Goal: Obtain resource: Download file/media

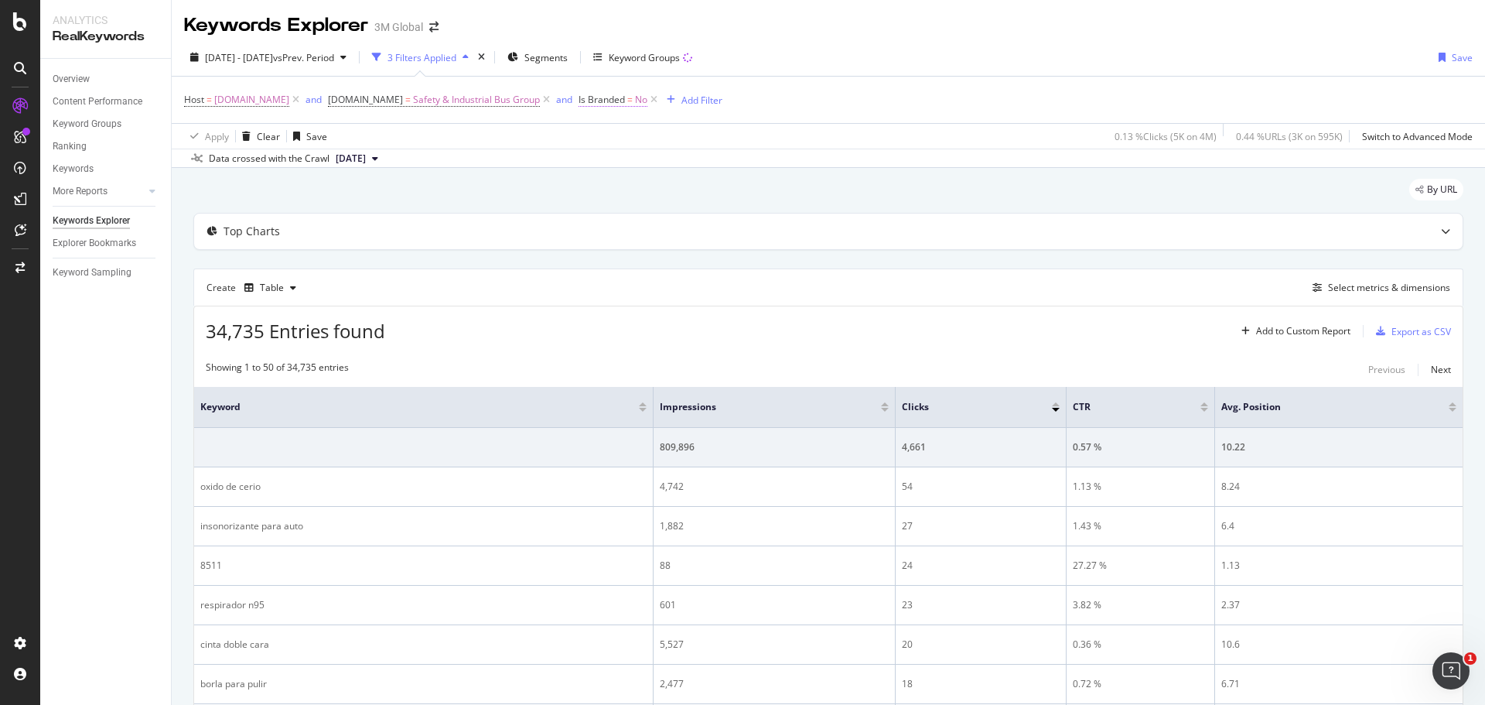
click at [638, 99] on span "No" at bounding box center [641, 100] width 12 height 22
click at [613, 135] on icon at bounding box center [608, 135] width 11 height 9
click at [612, 166] on span "Yes" at bounding box center [605, 168] width 15 height 13
click at [742, 169] on div "Apply" at bounding box center [748, 168] width 24 height 13
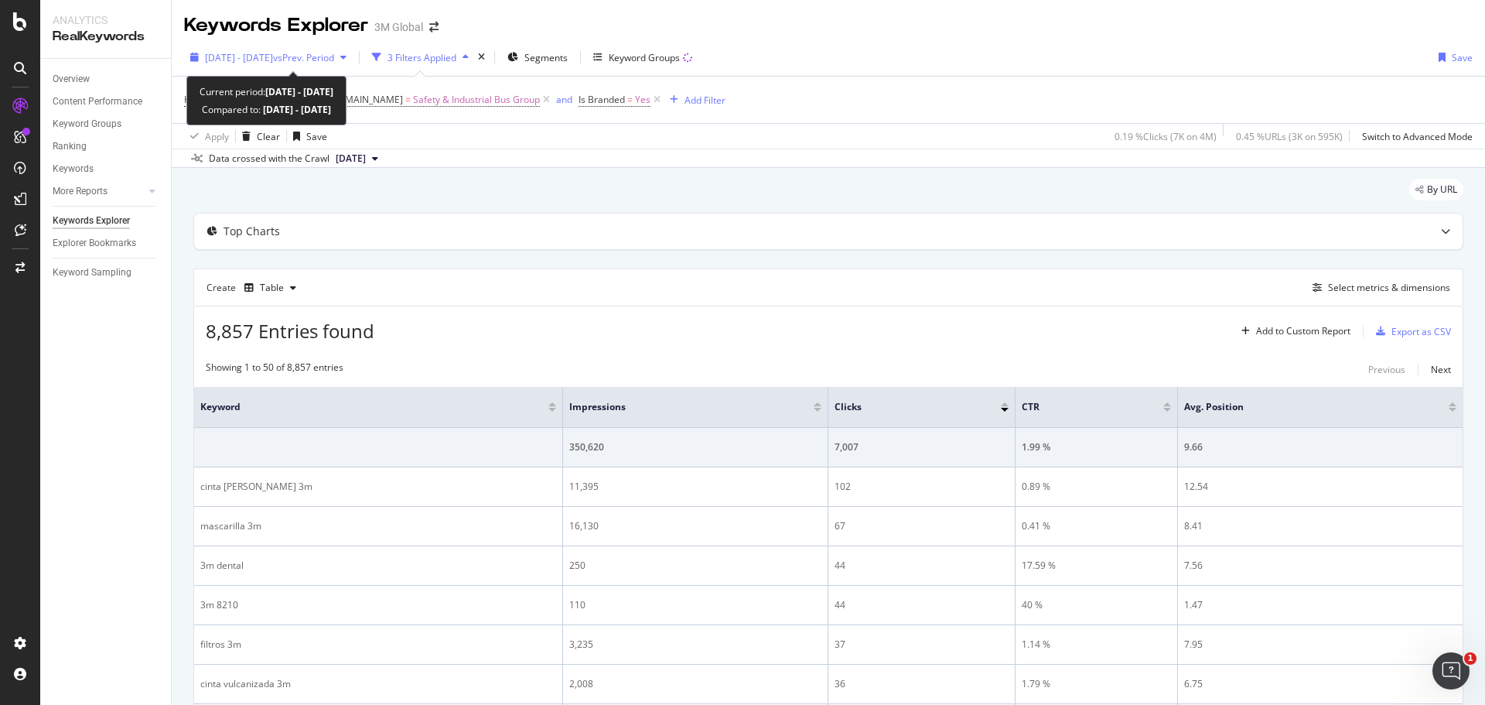
click at [273, 54] on span "[DATE] - [DATE]" at bounding box center [239, 57] width 68 height 13
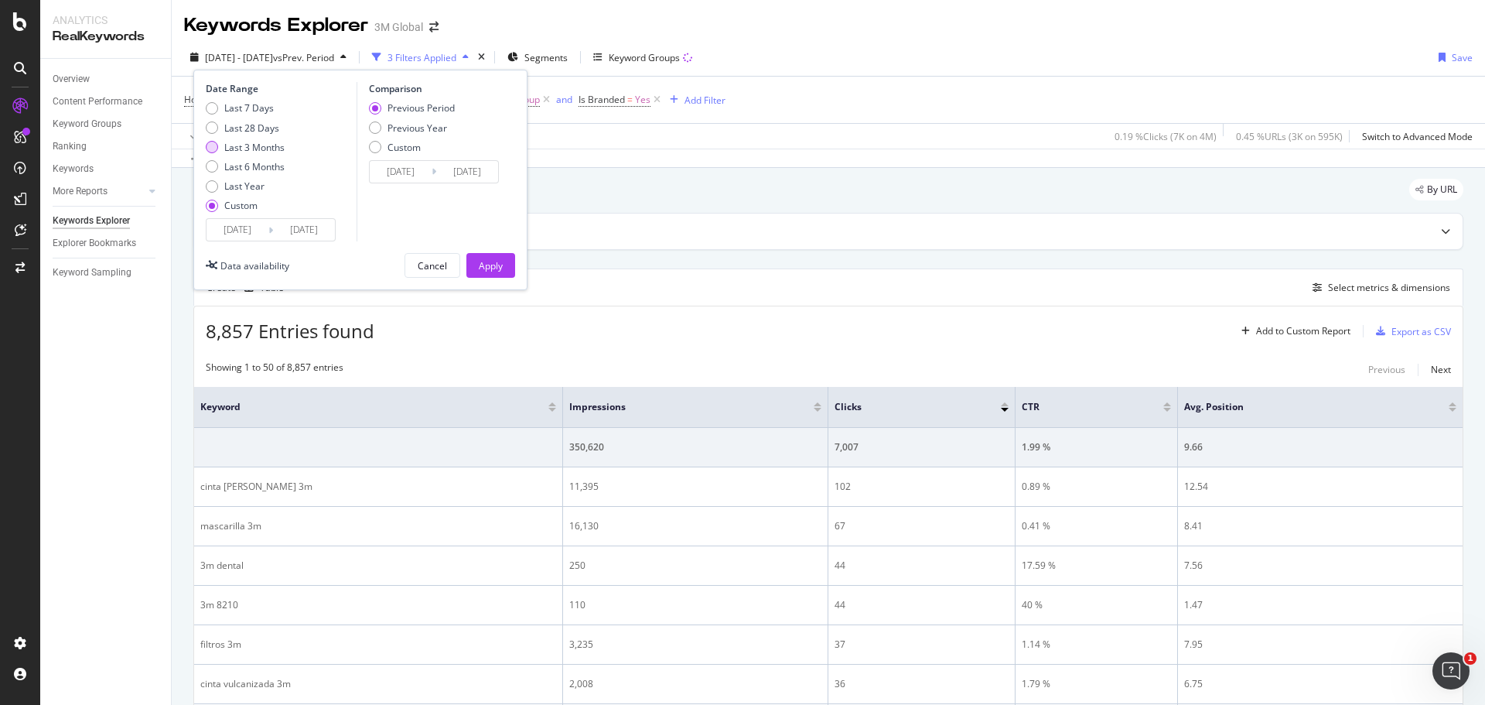
click at [210, 146] on div "Last 3 Months" at bounding box center [212, 147] width 12 height 12
type input "[DATE]"
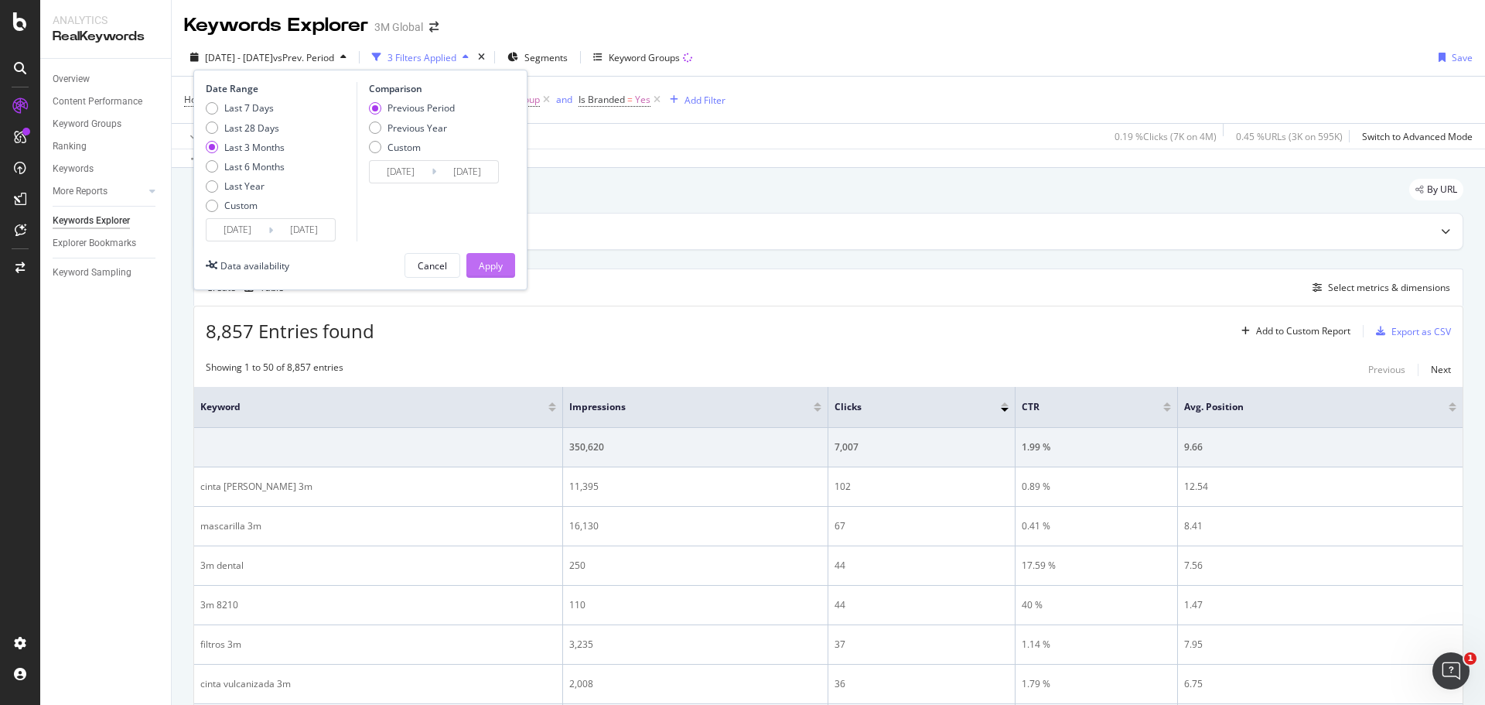
click at [485, 268] on div "Apply" at bounding box center [491, 265] width 24 height 13
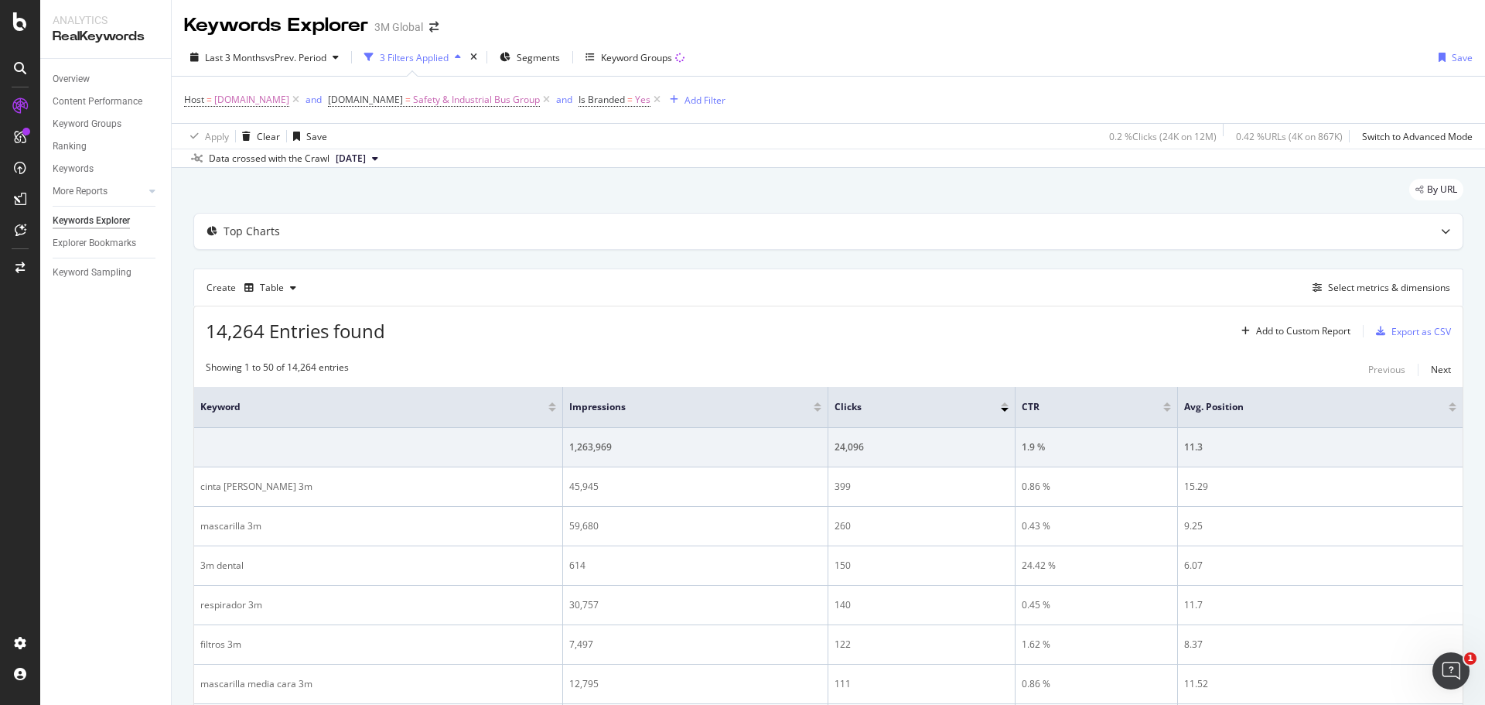
click at [384, 159] on button "[DATE]" at bounding box center [356, 158] width 55 height 19
click at [375, 212] on div "[DATE]" at bounding box center [354, 211] width 42 height 14
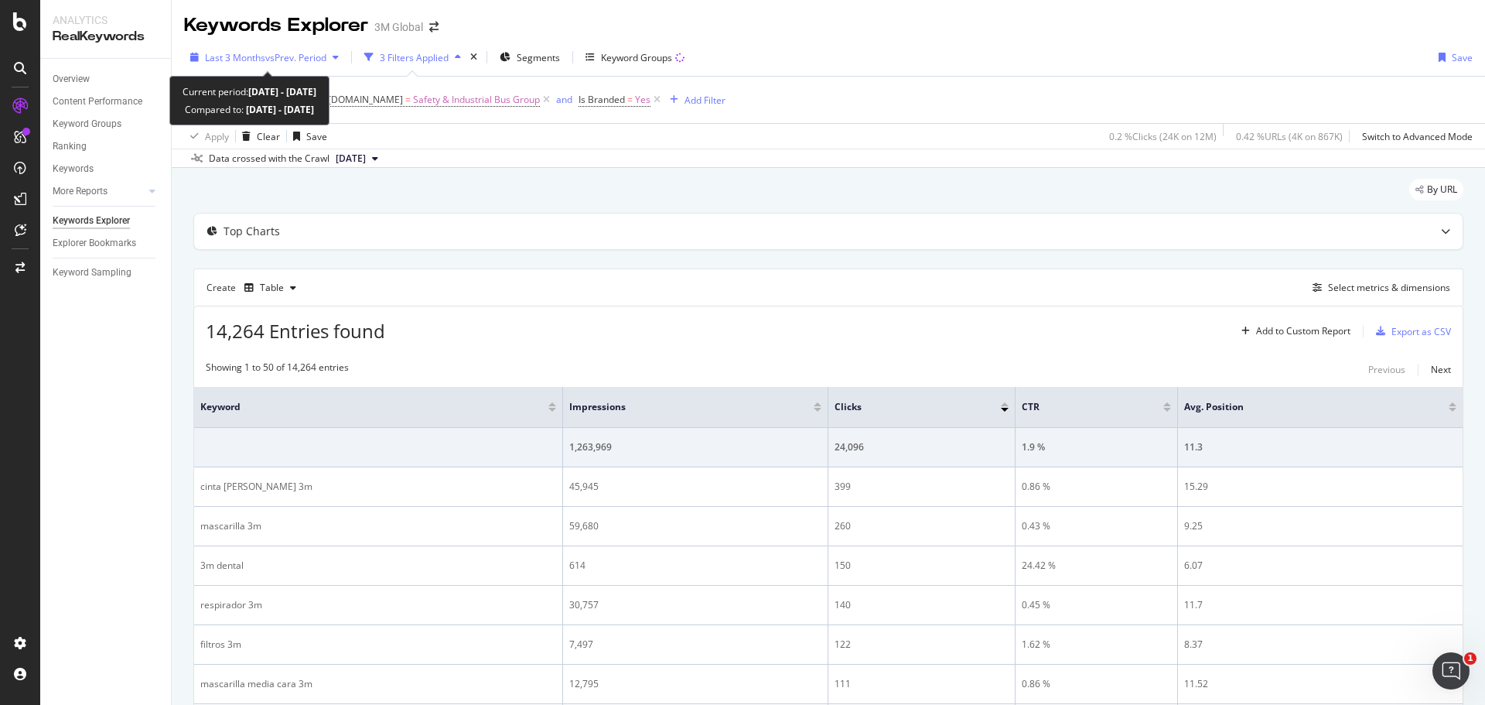
click at [336, 57] on div "button" at bounding box center [335, 57] width 19 height 9
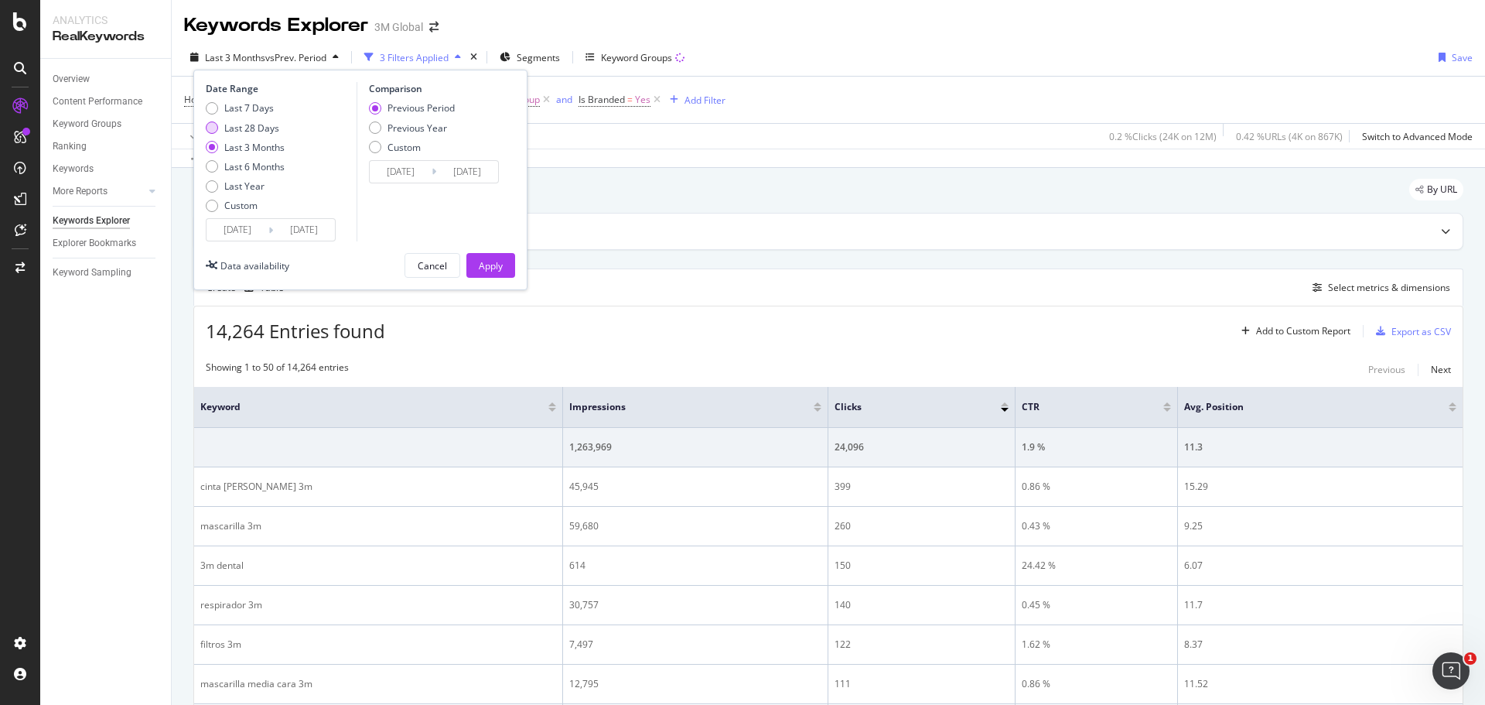
click at [215, 127] on div "Last 28 Days" at bounding box center [212, 127] width 12 height 12
type input "[DATE]"
click at [489, 265] on div "Apply" at bounding box center [491, 265] width 24 height 13
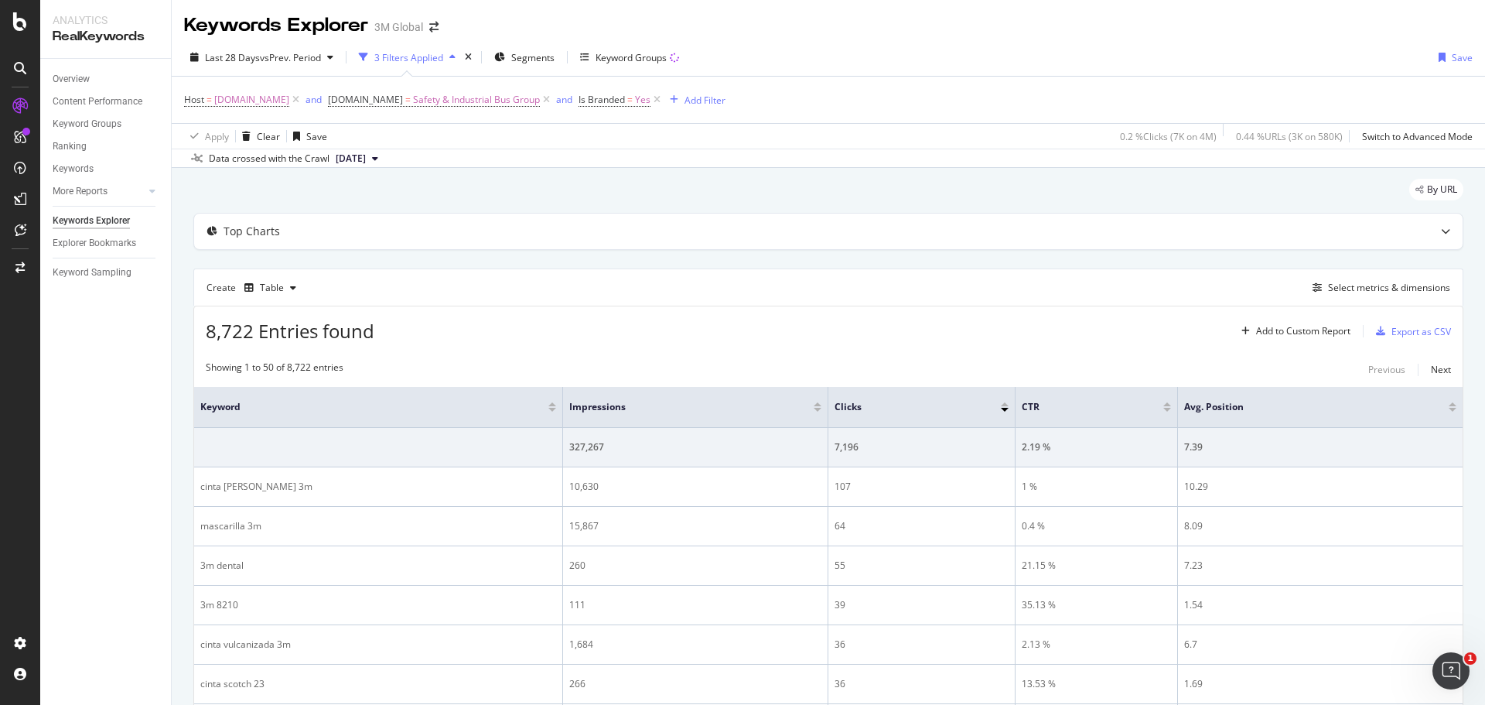
click at [467, 196] on div "By URL" at bounding box center [828, 196] width 1270 height 34
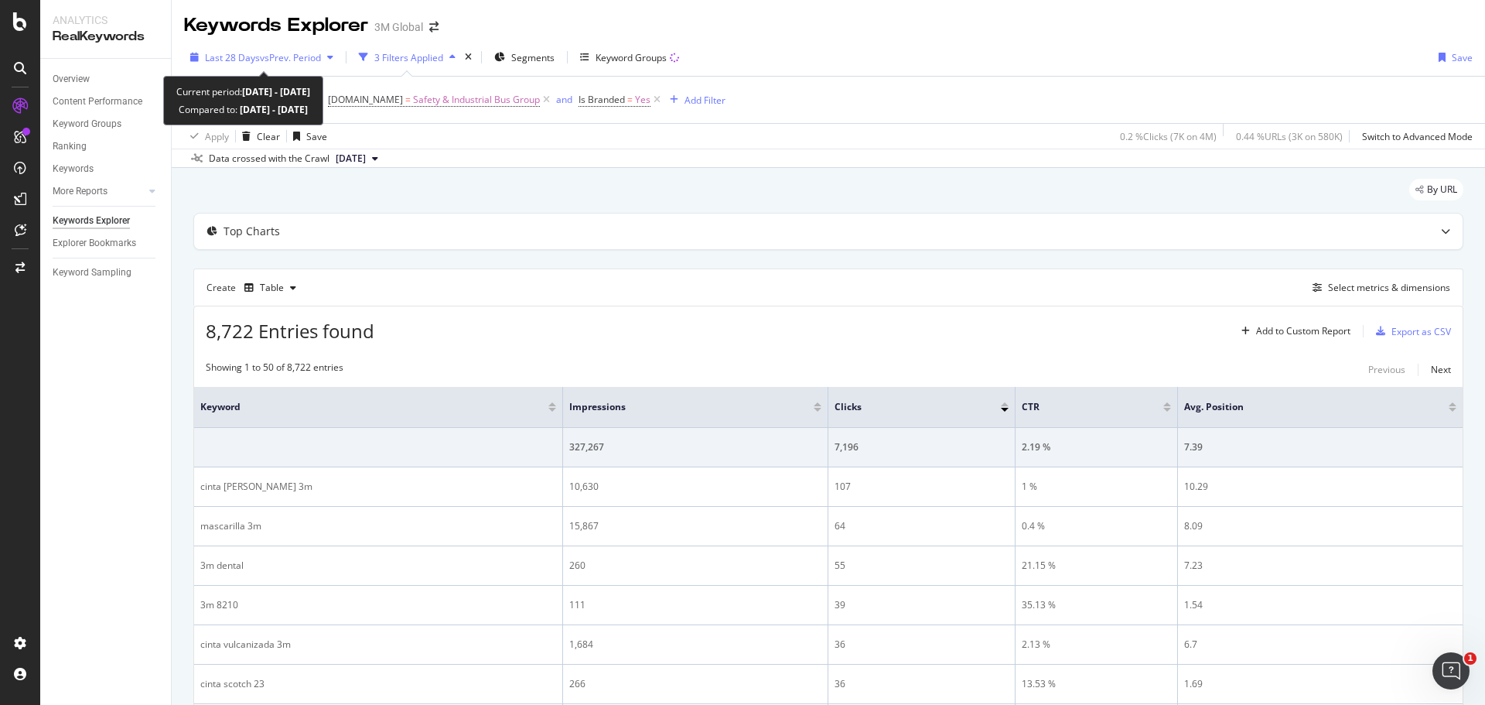
click at [255, 54] on span "Last 28 Days" at bounding box center [232, 57] width 55 height 13
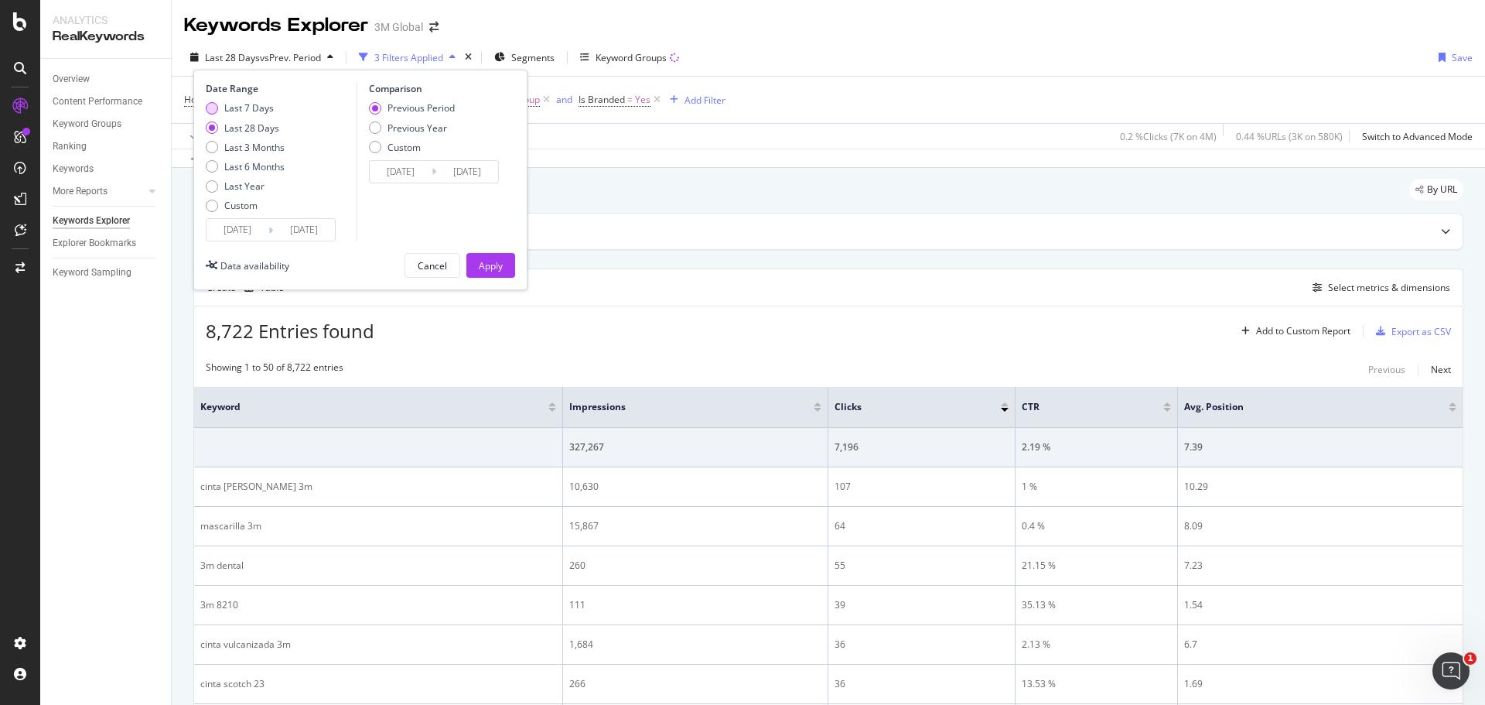
click at [212, 106] on div "Last 7 Days" at bounding box center [212, 108] width 12 height 12
type input "[DATE]"
click at [483, 266] on div "Apply" at bounding box center [491, 265] width 24 height 13
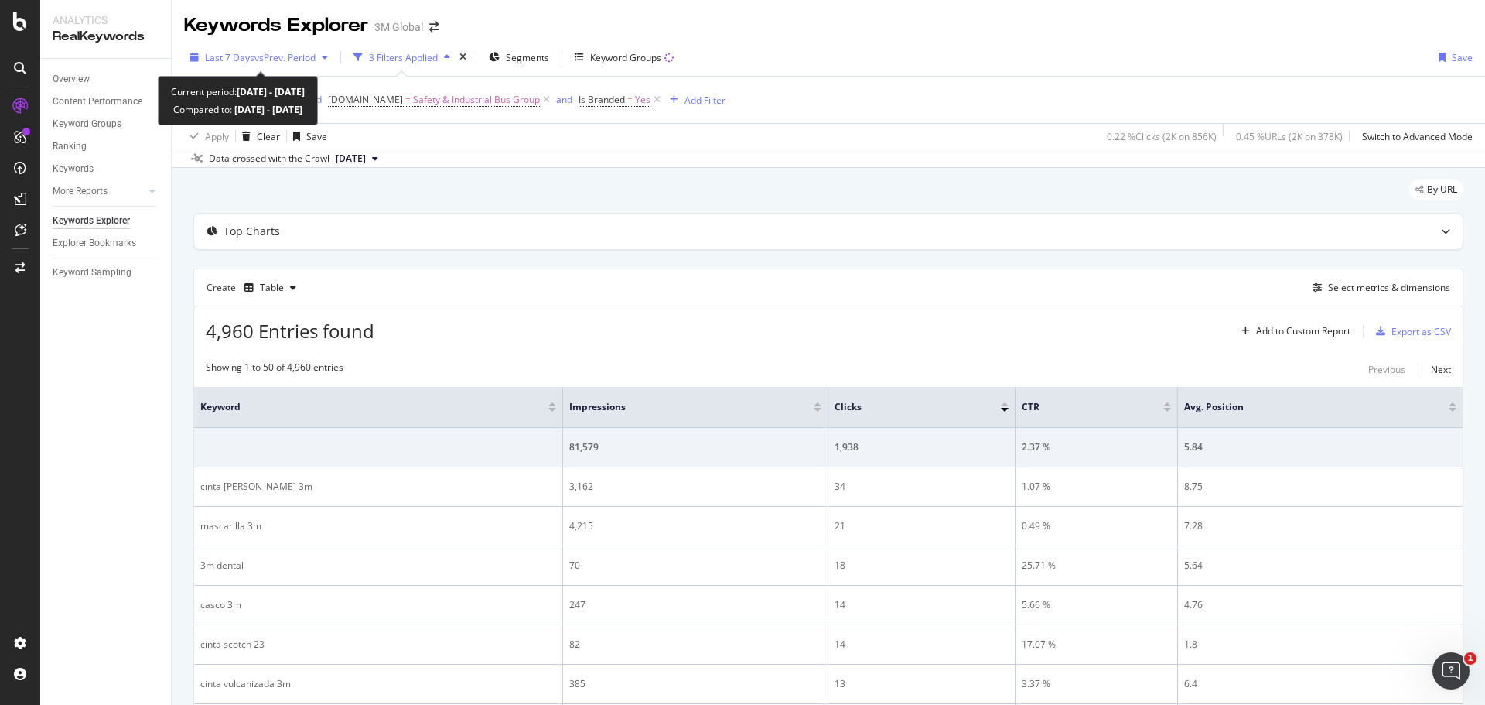
click at [254, 60] on span "vs Prev. Period" at bounding box center [284, 57] width 61 height 13
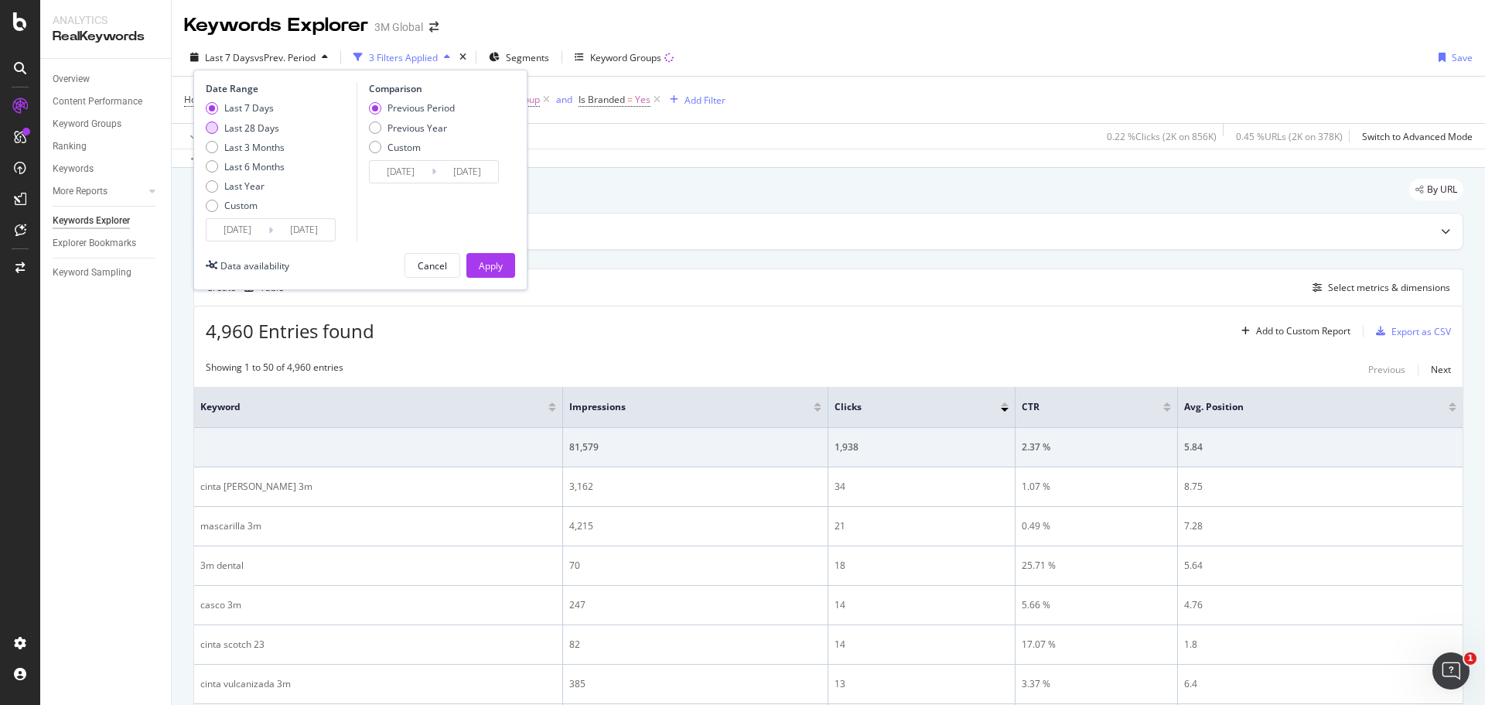
click at [262, 129] on div "Last 28 Days" at bounding box center [251, 127] width 55 height 13
type input "[DATE]"
click at [490, 270] on div "Apply" at bounding box center [491, 265] width 24 height 13
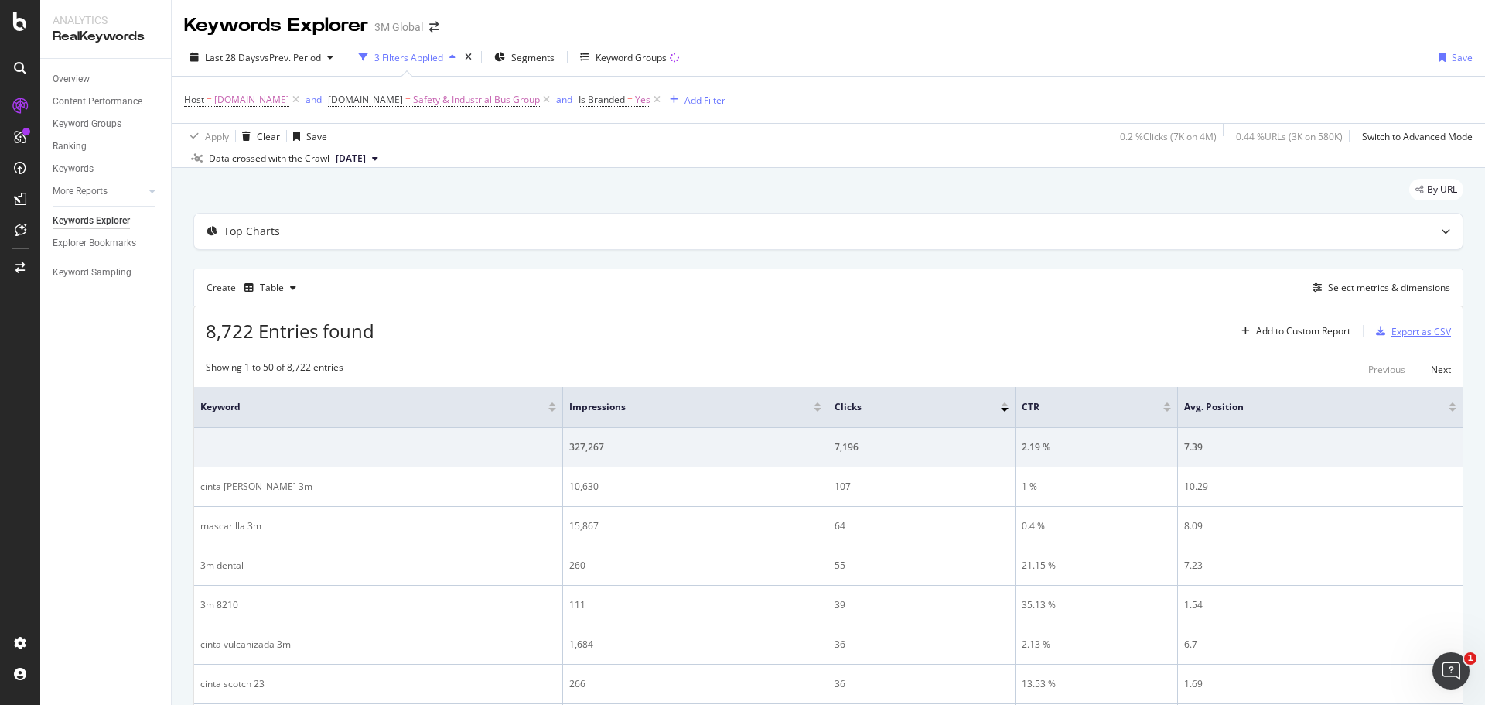
click at [1411, 329] on div "Export as CSV" at bounding box center [1421, 331] width 60 height 13
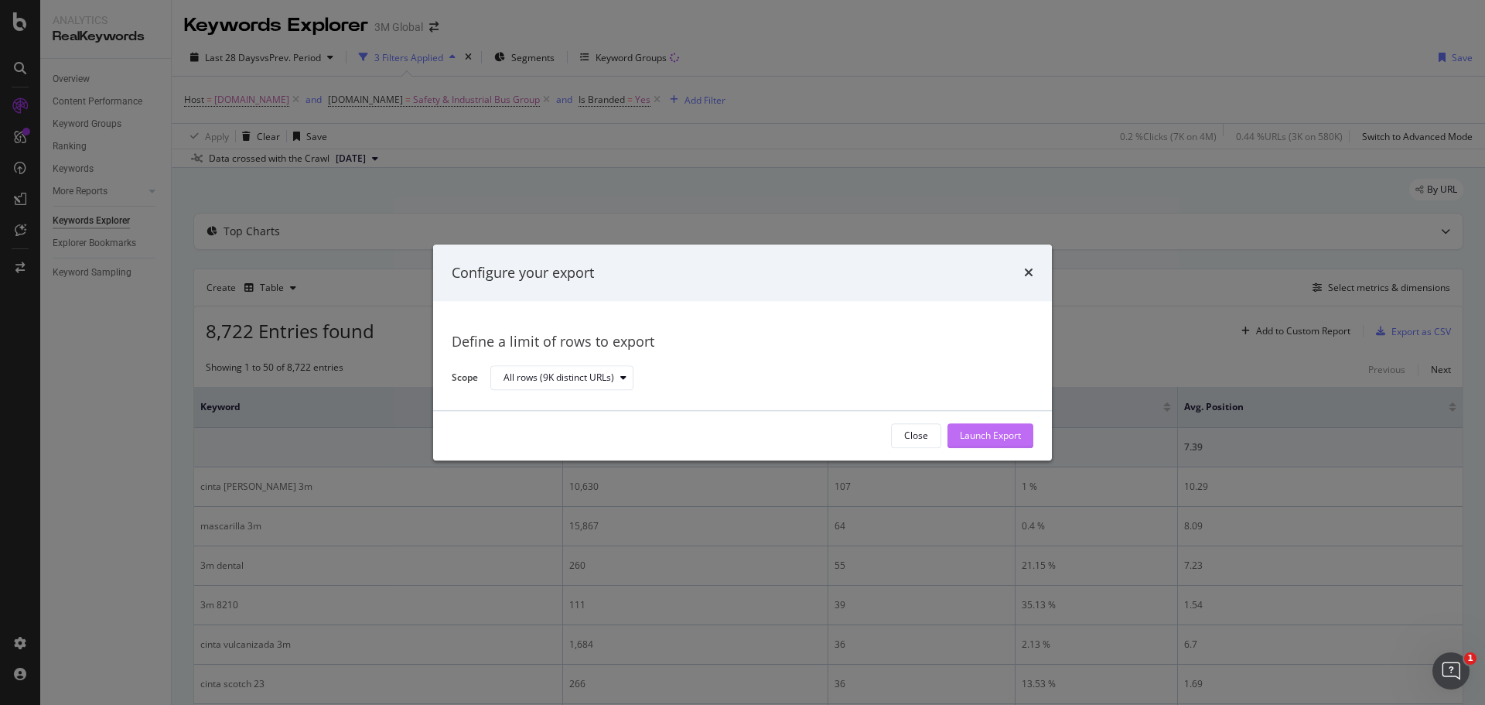
click at [985, 431] on div "Launch Export" at bounding box center [990, 435] width 61 height 13
